Goal: Task Accomplishment & Management: Manage account settings

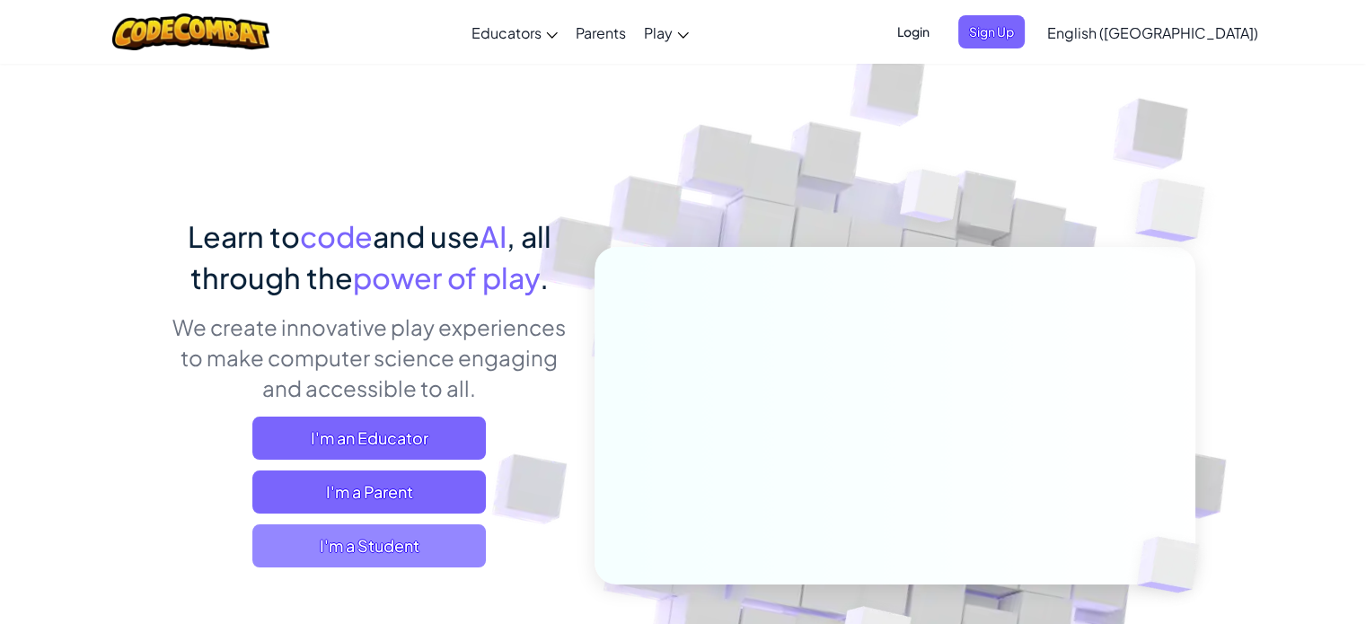
click at [386, 547] on span "I'm a Student" at bounding box center [369, 546] width 234 height 43
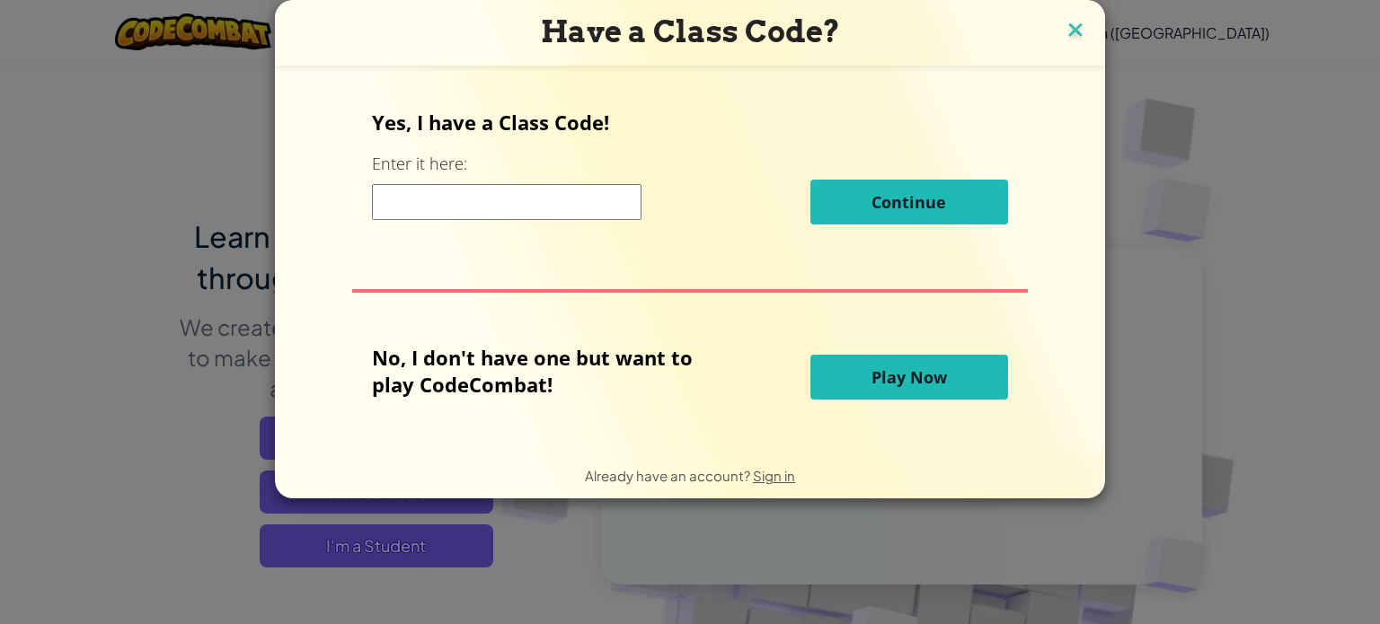
click at [1080, 40] on img at bounding box center [1074, 31] width 23 height 27
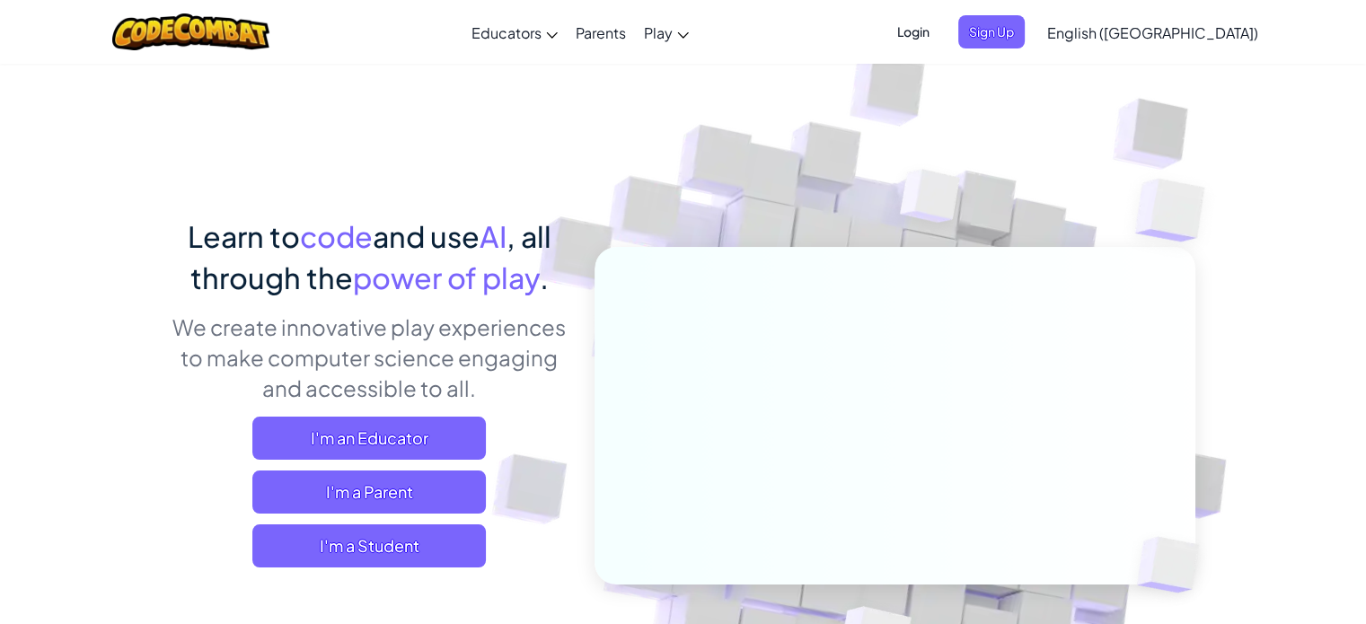
click at [940, 31] on span "Login" at bounding box center [913, 31] width 54 height 33
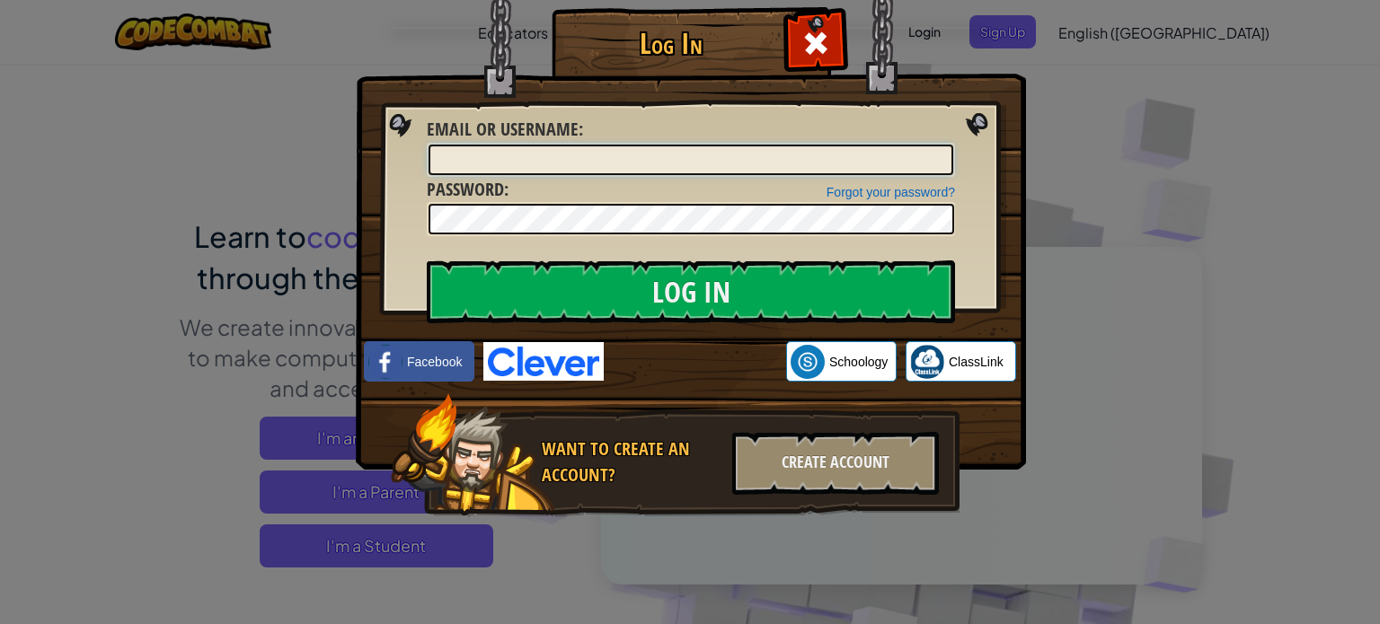
paste input "annanTM081025"
type input "KannanTM081025"
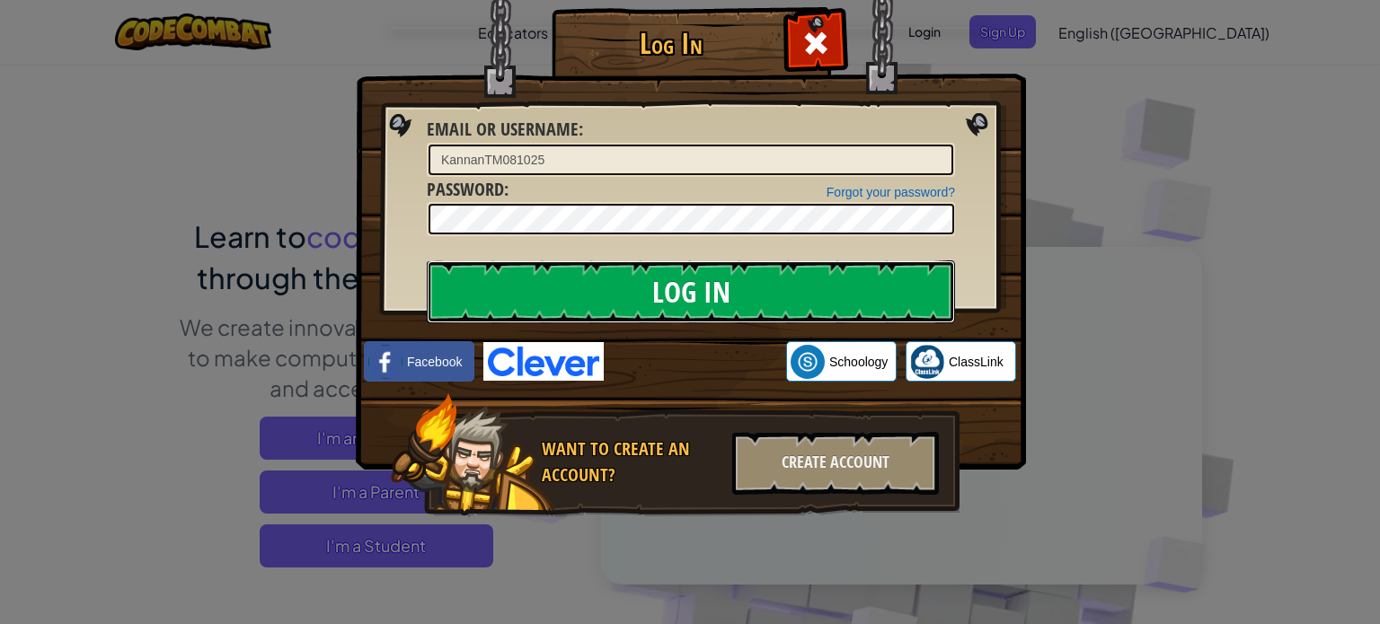
click at [494, 288] on input "Log In" at bounding box center [691, 291] width 528 height 63
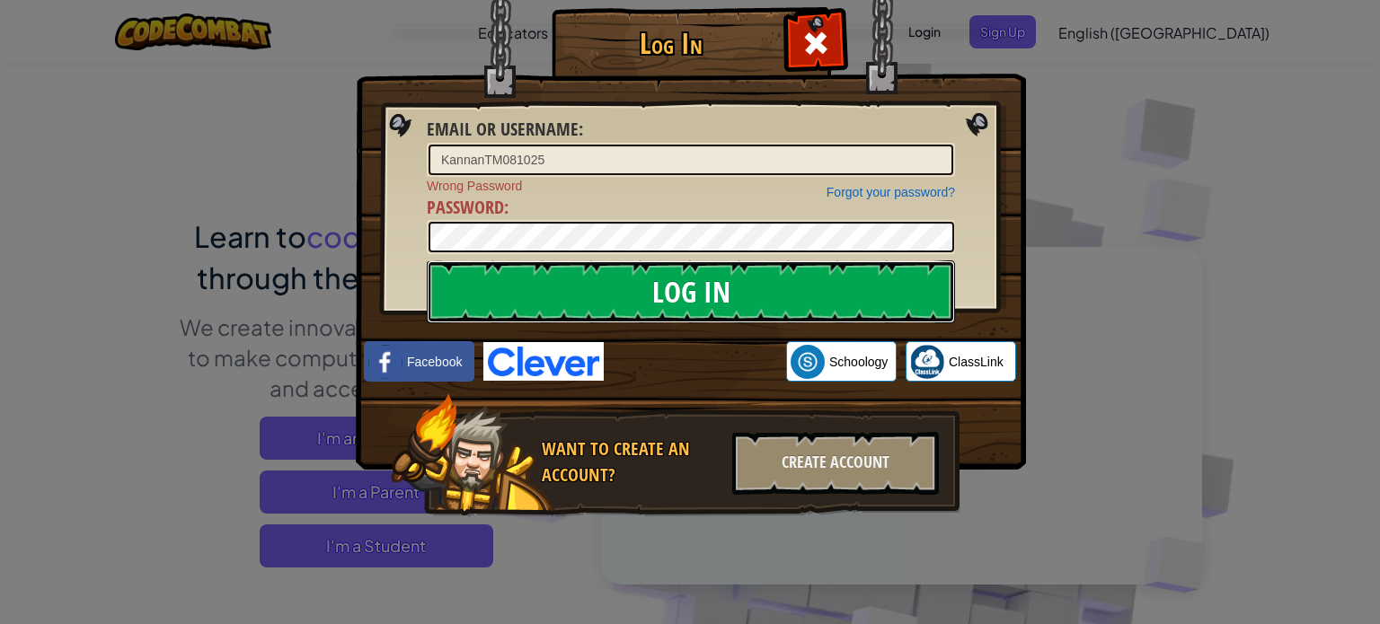
click at [665, 308] on input "Log In" at bounding box center [691, 291] width 528 height 63
